Goal: Find specific page/section: Find specific page/section

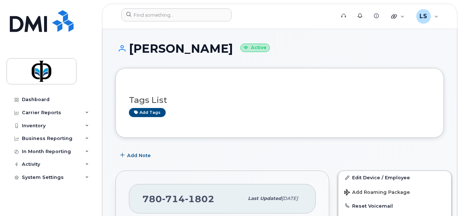
scroll to position [168, 0]
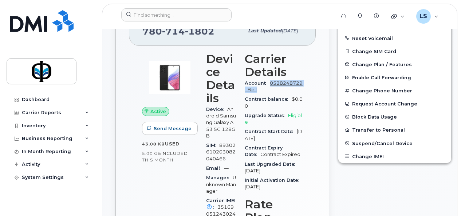
drag, startPoint x: 298, startPoint y: 88, endPoint x: 246, endPoint y: 91, distance: 52.5
click at [246, 91] on div "Carrier Details Account 0528248729 - Bell Contract balance $0.00 Upgrade Status…" at bounding box center [273, 187] width 67 height 279
copy link "0528248729 - Bell"
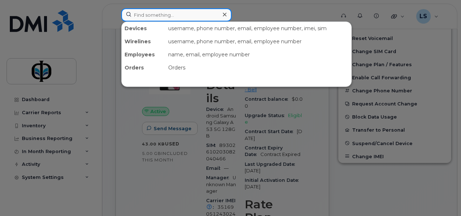
click at [180, 9] on input at bounding box center [176, 14] width 110 height 13
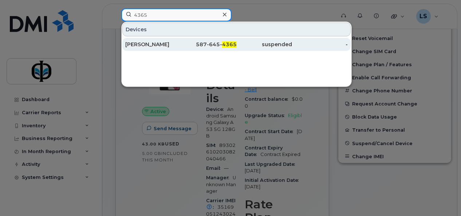
type input "4365"
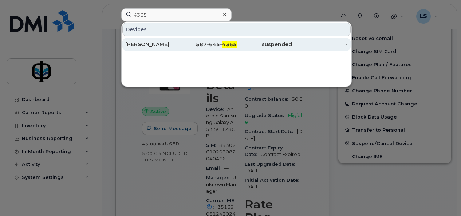
click at [181, 45] on div "587-645- 4365" at bounding box center [209, 44] width 56 height 7
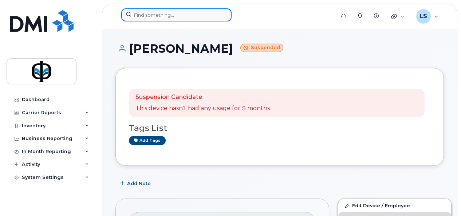
click at [181, 14] on input at bounding box center [176, 14] width 110 height 13
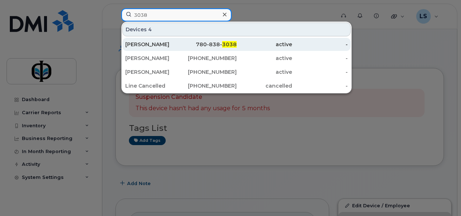
type input "3038"
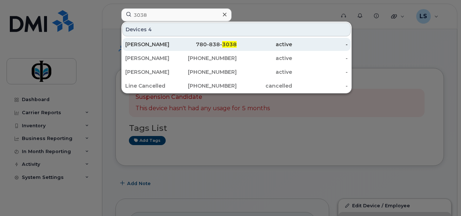
click at [239, 45] on div "active" at bounding box center [265, 44] width 56 height 7
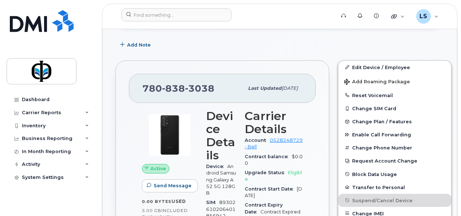
scroll to position [214, 0]
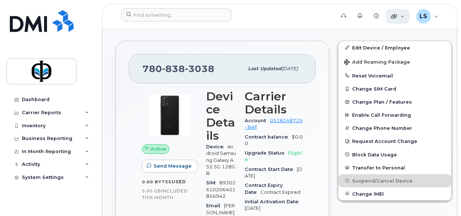
click at [395, 17] on icon at bounding box center [394, 16] width 6 height 6
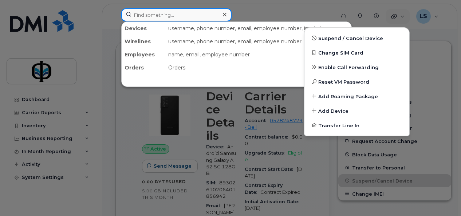
click at [169, 15] on input at bounding box center [176, 14] width 110 height 13
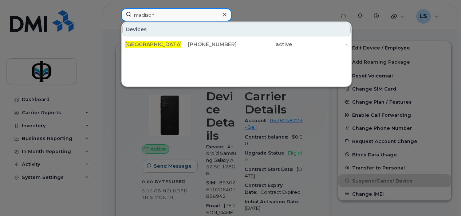
type input "madison"
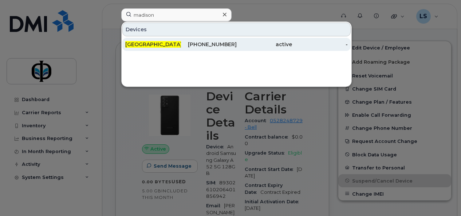
click at [169, 41] on div "Madison Carey" at bounding box center [153, 44] width 56 height 7
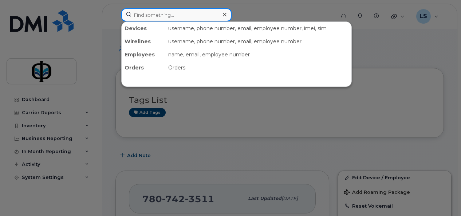
click at [150, 13] on input at bounding box center [176, 14] width 110 height 13
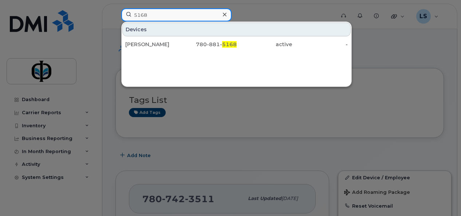
click at [163, 15] on input "5168" at bounding box center [176, 14] width 110 height 13
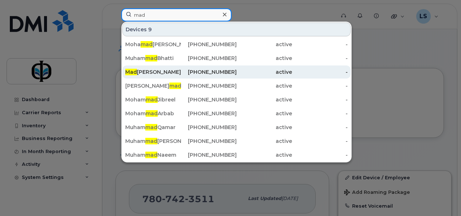
type input "mad"
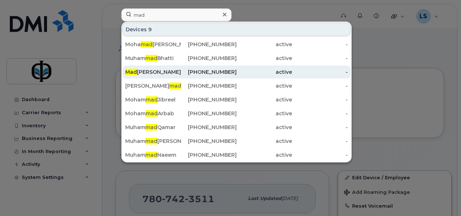
click at [160, 72] on div "Mad ison Carey" at bounding box center [153, 71] width 56 height 7
